Goal: Task Accomplishment & Management: Manage account settings

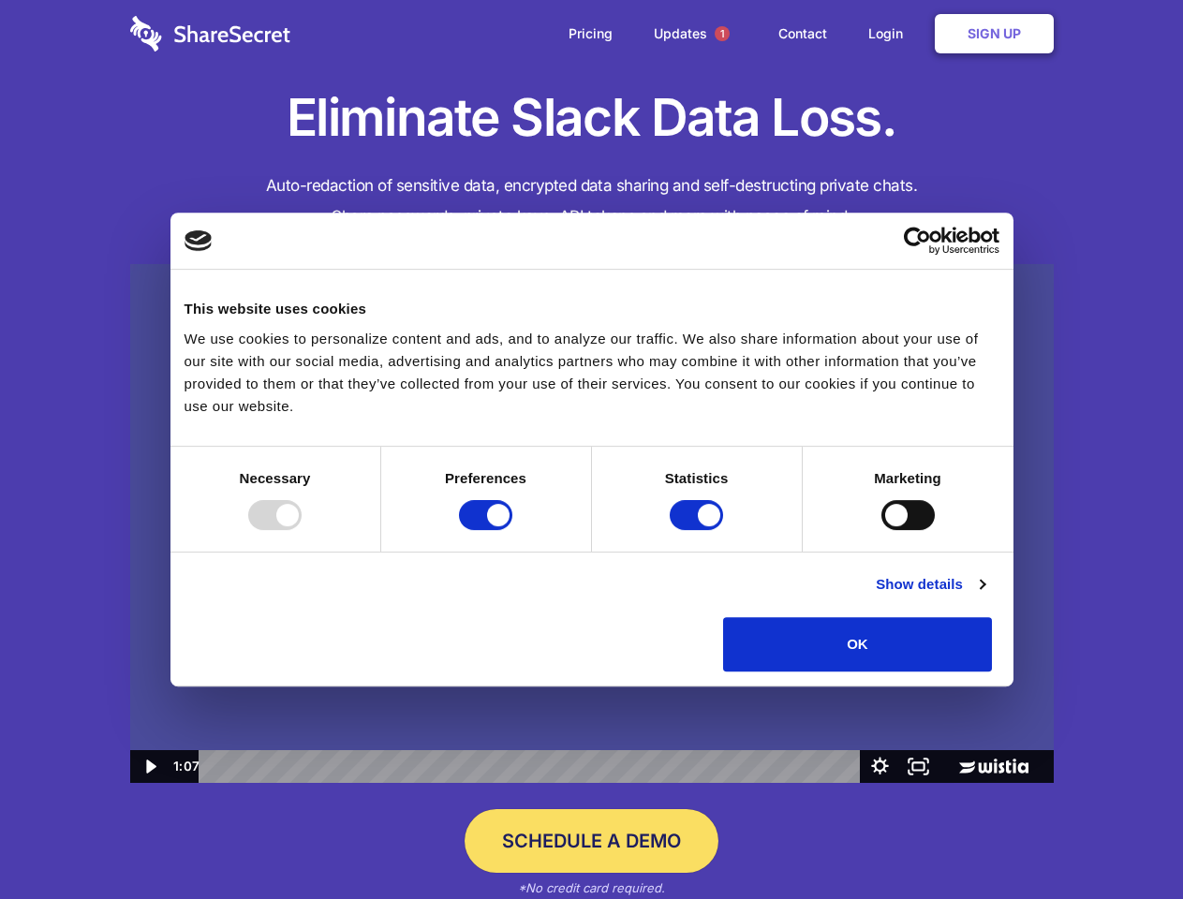
click at [591, 450] on img at bounding box center [591, 524] width 923 height 520
click at [302, 530] on div at bounding box center [274, 515] width 53 height 30
click at [512, 530] on input "Preferences" at bounding box center [485, 515] width 53 height 30
checkbox input "false"
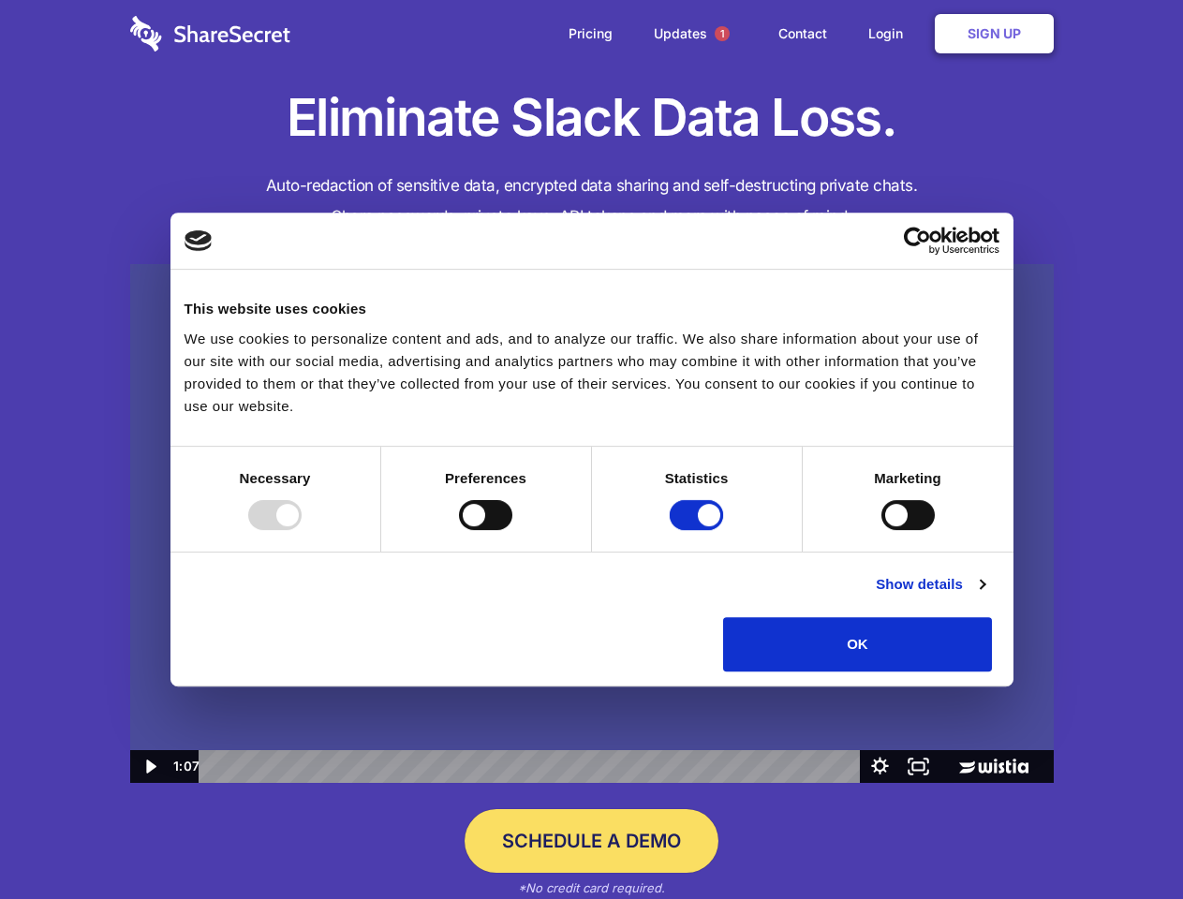
click at [699, 530] on input "Statistics" at bounding box center [696, 515] width 53 height 30
checkbox input "false"
click at [881, 530] on input "Marketing" at bounding box center [907, 515] width 53 height 30
checkbox input "true"
click at [984, 596] on link "Show details" at bounding box center [930, 584] width 109 height 22
